Goal: Find specific page/section: Find specific page/section

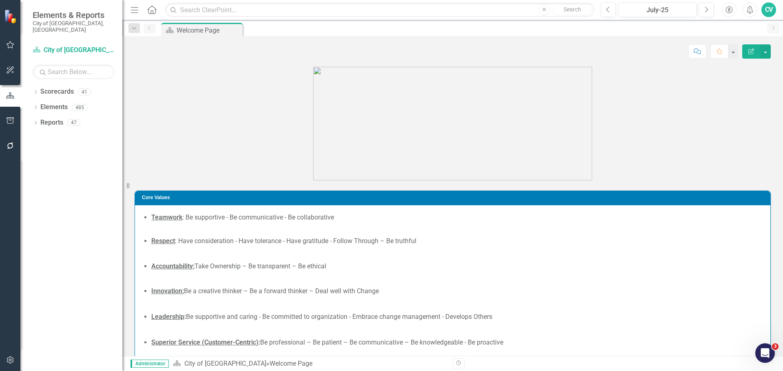
click at [32, 85] on div "Dropdown Scorecards 41 Dropdown City of [GEOGRAPHIC_DATA] Budget & Sustainabili…" at bounding box center [71, 228] width 102 height 286
click at [37, 90] on icon "Dropdown" at bounding box center [36, 92] width 6 height 4
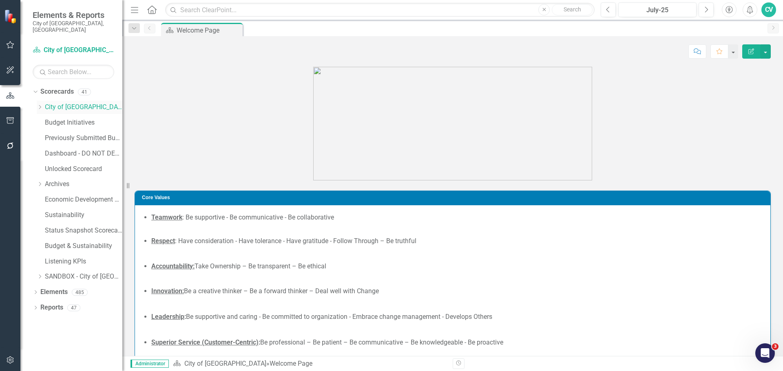
click at [40, 105] on icon at bounding box center [40, 107] width 2 height 4
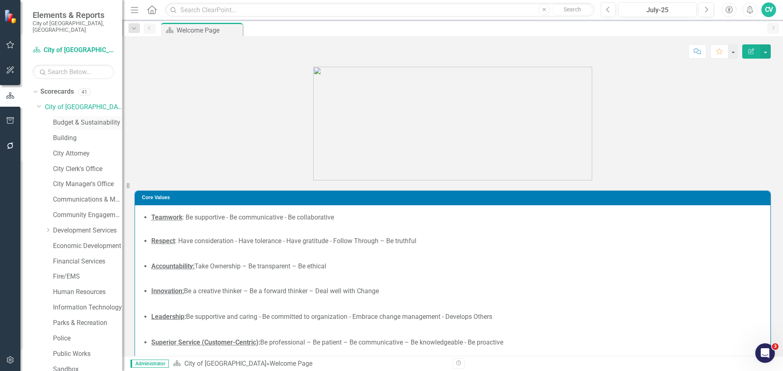
click at [80, 118] on link "Budget & Sustainability" at bounding box center [87, 122] width 69 height 9
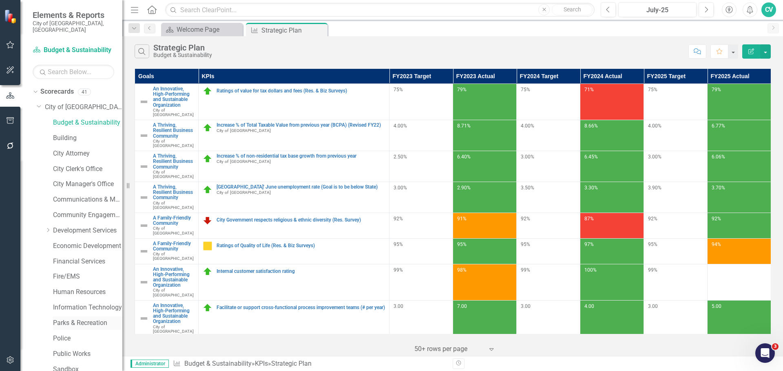
click at [87, 319] on link "Parks & Recreation" at bounding box center [87, 323] width 69 height 9
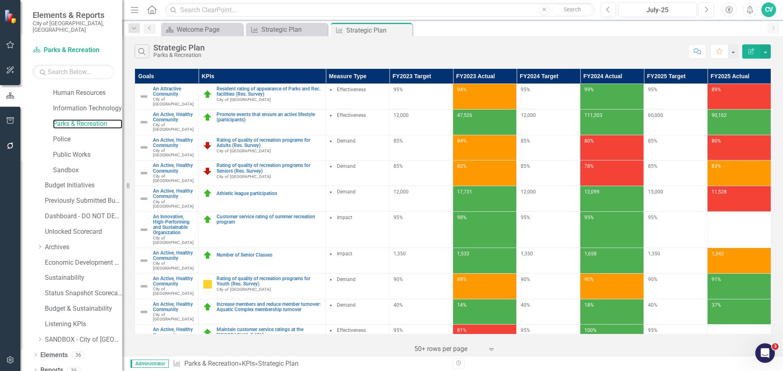
scroll to position [201, 0]
click at [36, 352] on icon "Dropdown" at bounding box center [36, 354] width 6 height 4
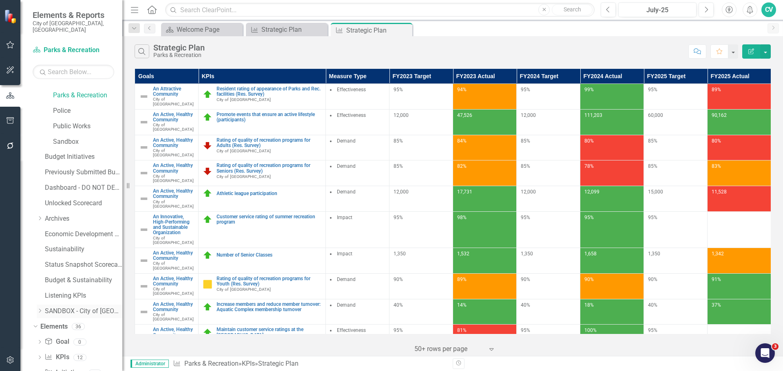
scroll to position [262, 0]
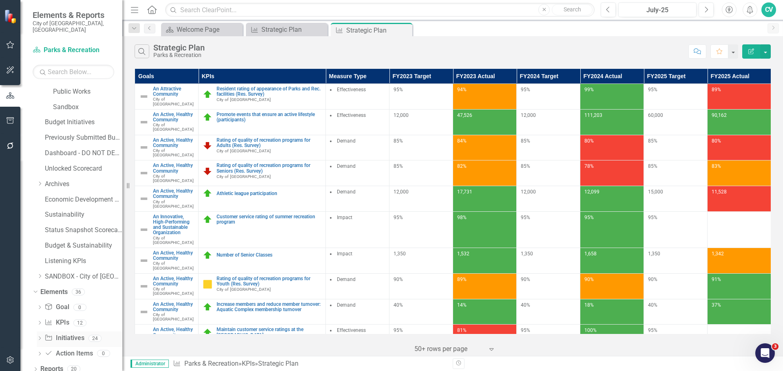
click at [62, 334] on link "Initiative Initiatives" at bounding box center [64, 338] width 40 height 9
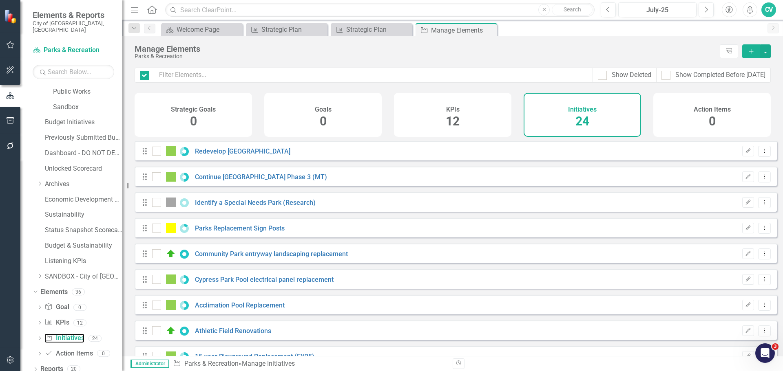
checkbox input "false"
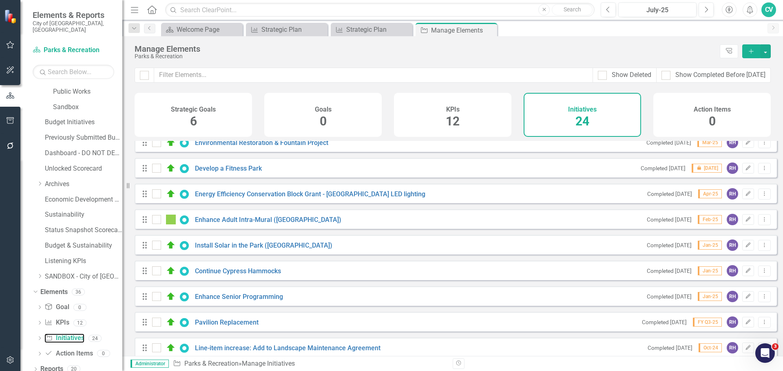
scroll to position [407, 0]
